Goal: Task Accomplishment & Management: Manage account settings

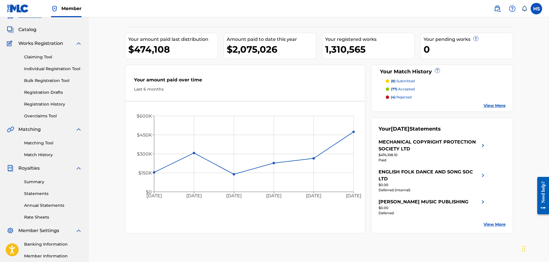
scroll to position [29, 0]
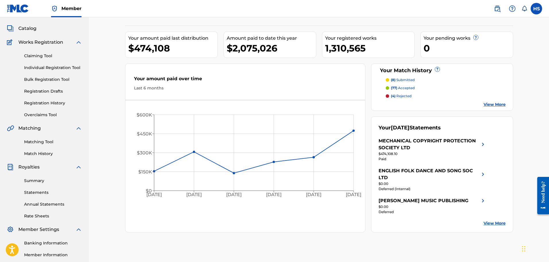
click at [44, 113] on link "Overclaims Tool" at bounding box center [53, 115] width 58 height 6
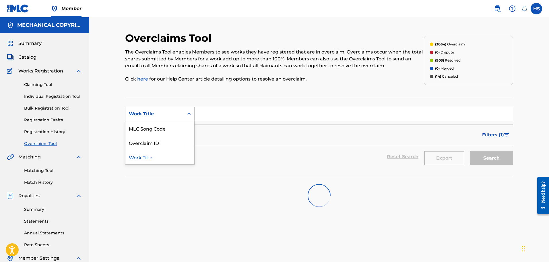
click at [189, 115] on icon "Search Form" at bounding box center [189, 114] width 6 height 6
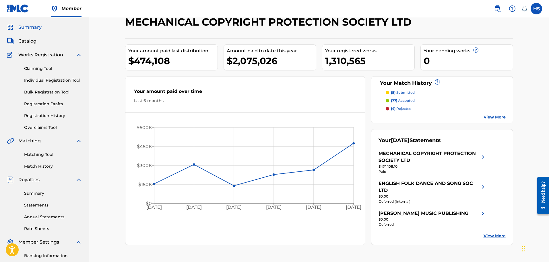
scroll to position [29, 0]
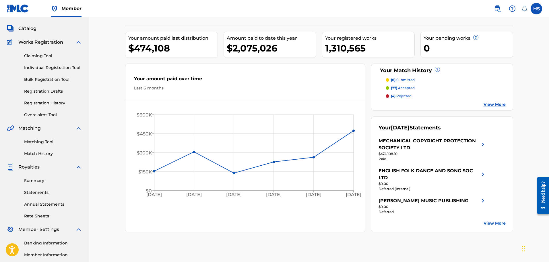
click at [39, 115] on link "Overclaims Tool" at bounding box center [53, 115] width 58 height 6
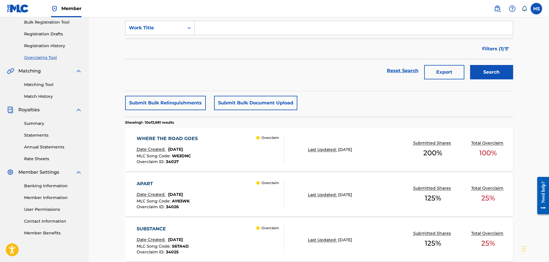
scroll to position [86, 0]
click at [176, 138] on div "WHERE THE ROAD GOES" at bounding box center [169, 138] width 64 height 7
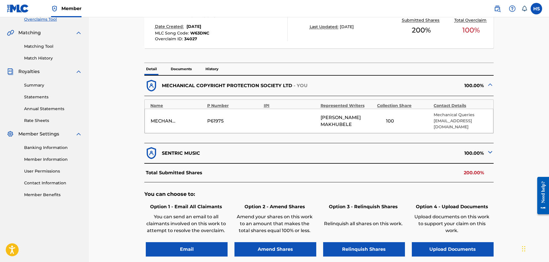
scroll to position [115, 0]
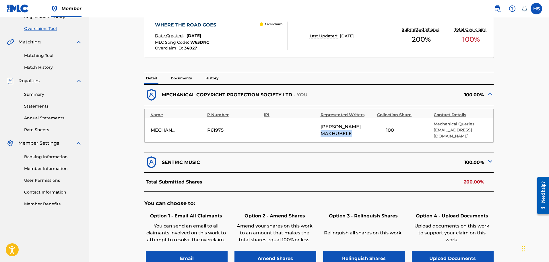
drag, startPoint x: 350, startPoint y: 132, endPoint x: 322, endPoint y: 132, distance: 28.1
click at [322, 132] on span "TAI JOSIAH MAKHUBELE" at bounding box center [348, 130] width 54 height 14
copy span "MAKHUBELE"
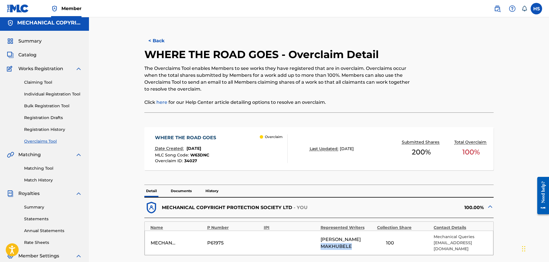
scroll to position [0, 0]
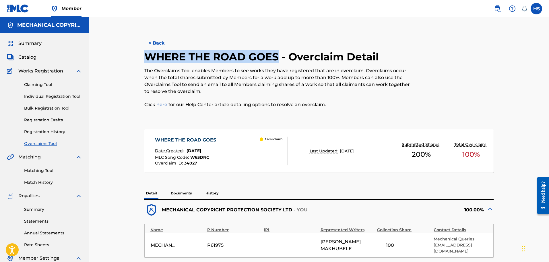
drag, startPoint x: 280, startPoint y: 57, endPoint x: 132, endPoint y: 62, distance: 147.7
click at [132, 62] on div "< Back WHERE THE ROAD GOES - Overclaim Detail The Overclaims Tool enables Membe…" at bounding box center [319, 228] width 388 height 392
copy h2 "WHERE THE ROAD GOES"
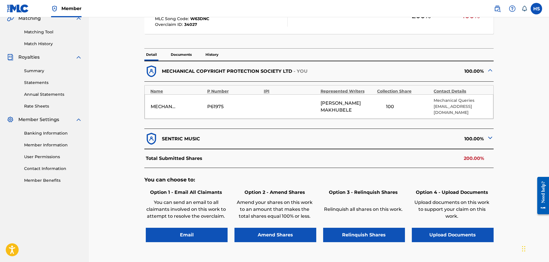
scroll to position [144, 0]
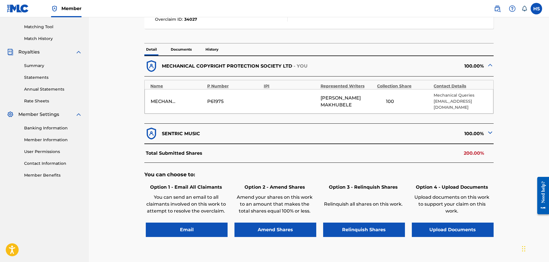
click at [376, 229] on button "Relinquish Shares" at bounding box center [364, 229] width 82 height 14
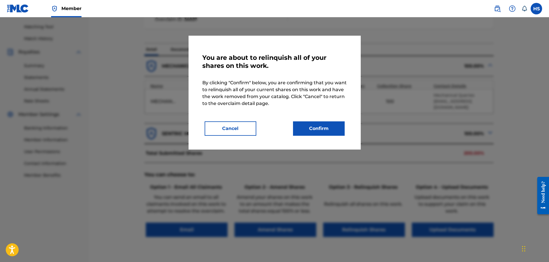
click at [320, 127] on button "Confirm" at bounding box center [319, 128] width 52 height 14
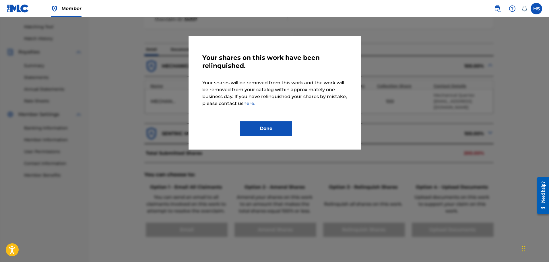
click at [276, 127] on button "Done" at bounding box center [266, 128] width 52 height 14
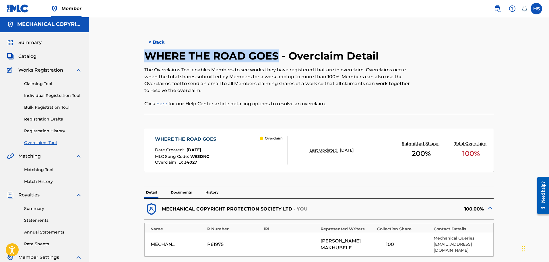
scroll to position [0, 0]
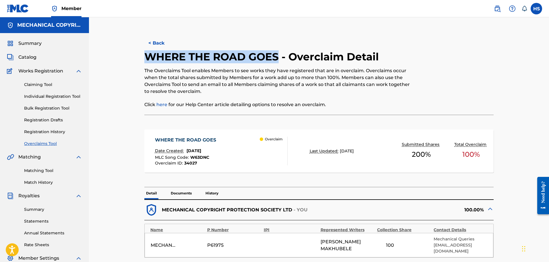
click at [159, 41] on button "< Back" at bounding box center [161, 43] width 34 height 14
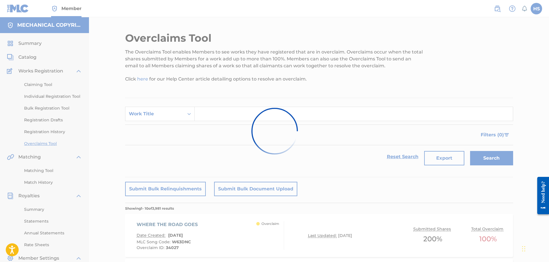
scroll to position [86, 0]
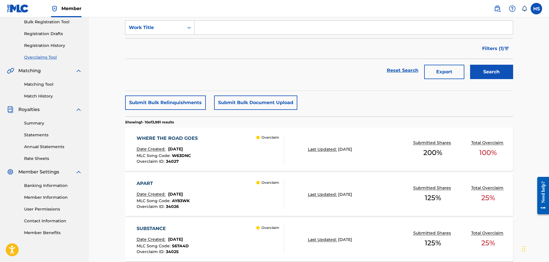
click at [148, 183] on div "APART" at bounding box center [163, 183] width 53 height 7
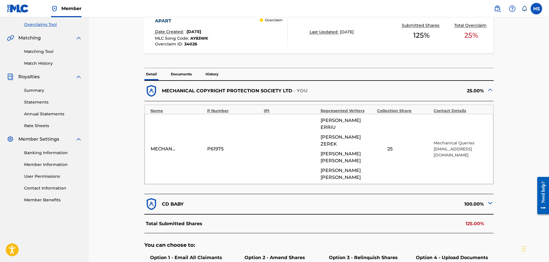
scroll to position [172, 0]
